Goal: Navigation & Orientation: Find specific page/section

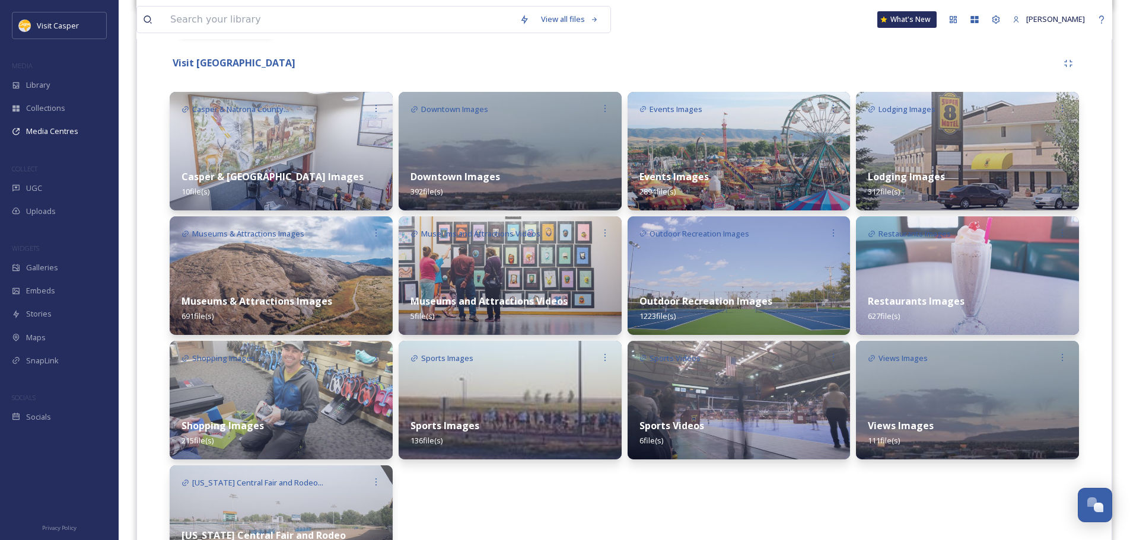
scroll to position [170, 0]
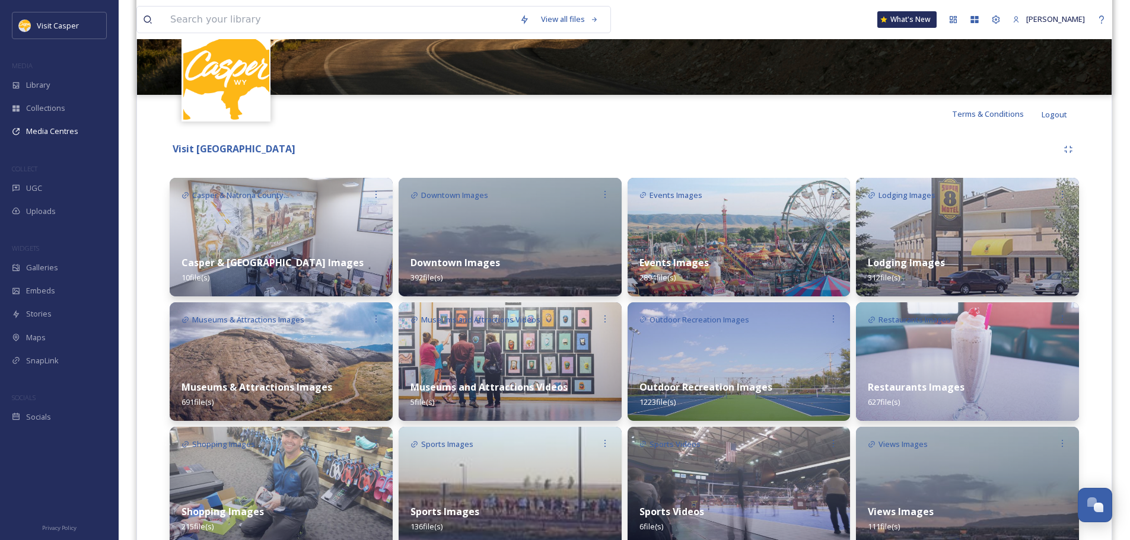
click at [1015, 365] on img at bounding box center [967, 361] width 223 height 119
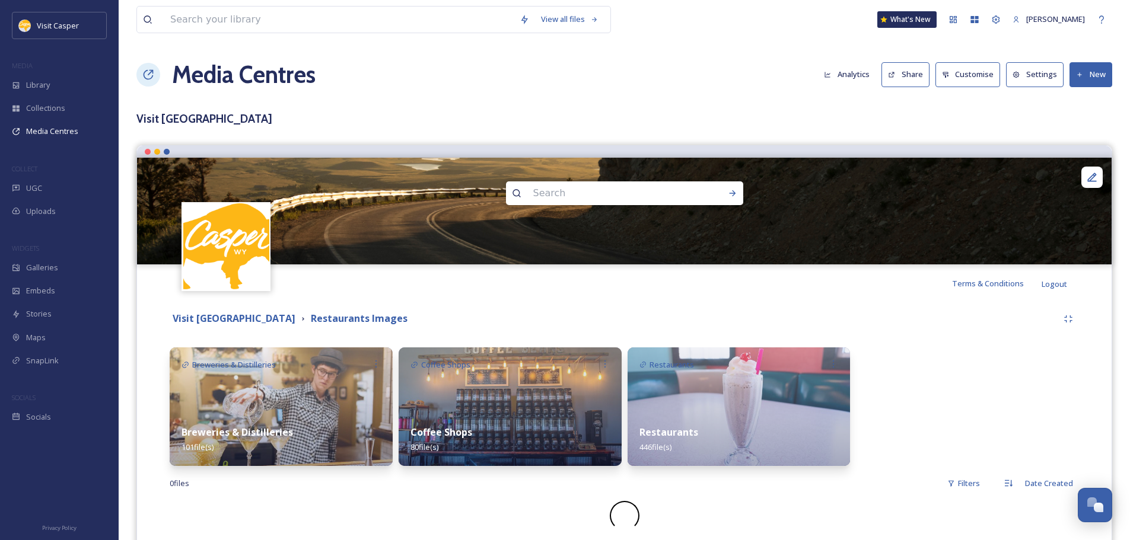
click at [765, 397] on img at bounding box center [738, 406] width 223 height 119
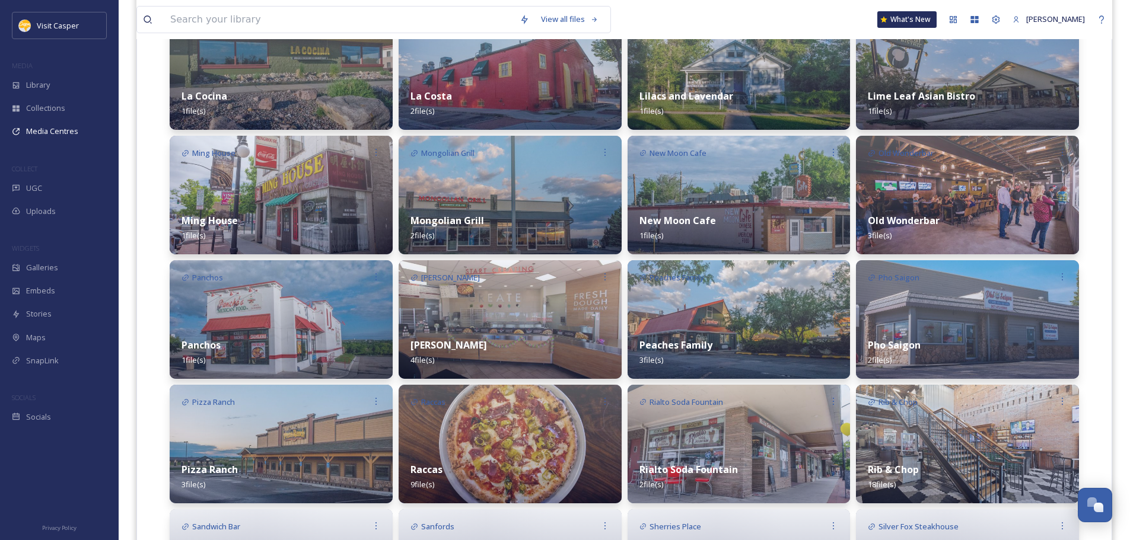
scroll to position [1423, 0]
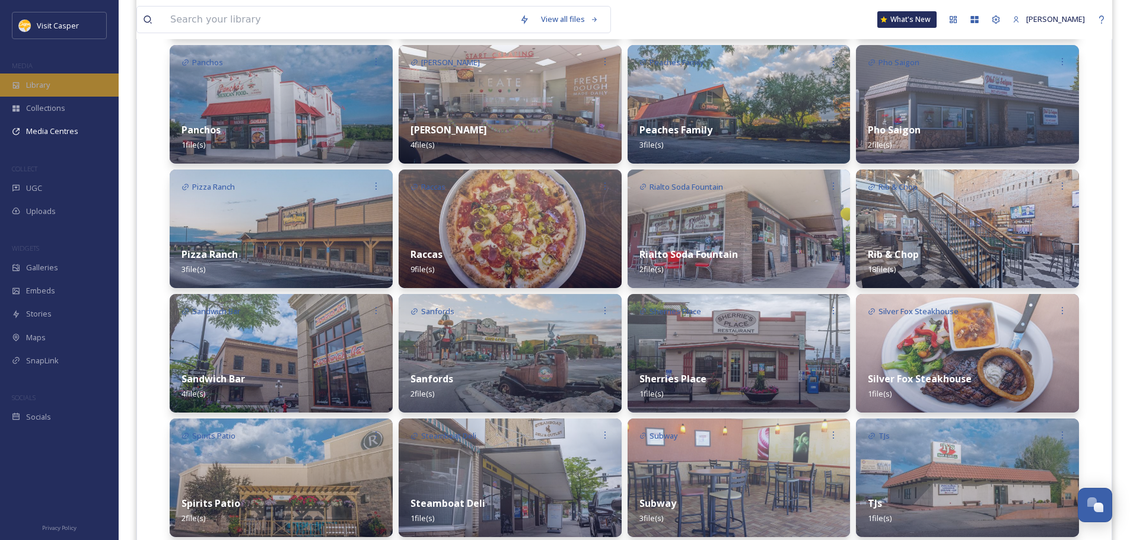
click at [34, 88] on span "Library" at bounding box center [38, 84] width 24 height 11
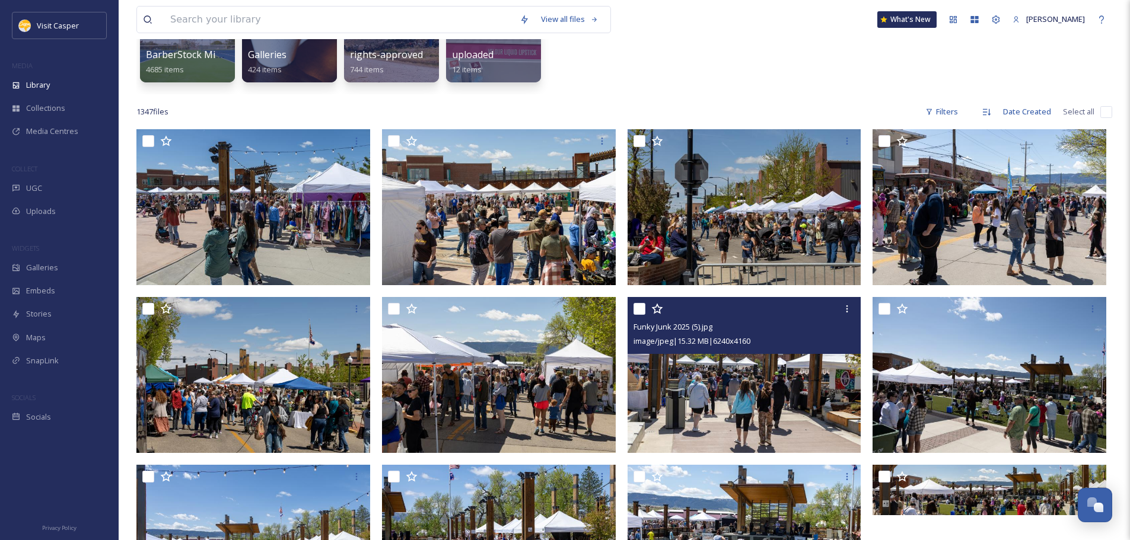
scroll to position [59, 0]
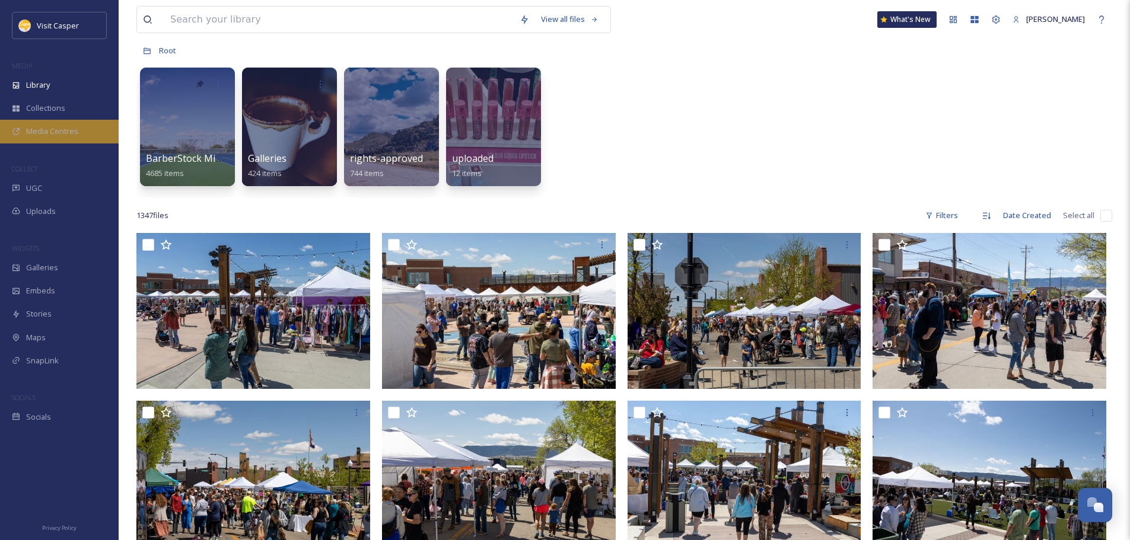
click at [65, 133] on span "Media Centres" at bounding box center [52, 131] width 52 height 11
